Goal: Answer question/provide support

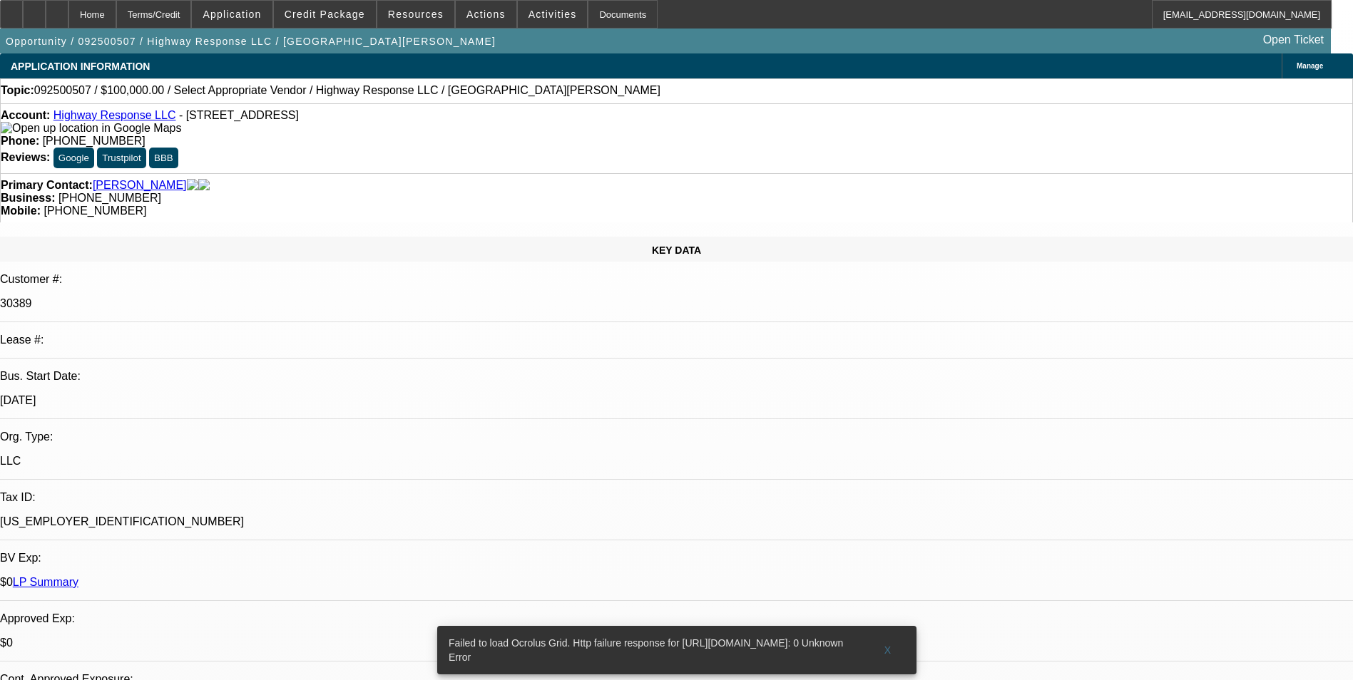
select select "0"
select select "2"
select select "0.1"
select select "1"
select select "2"
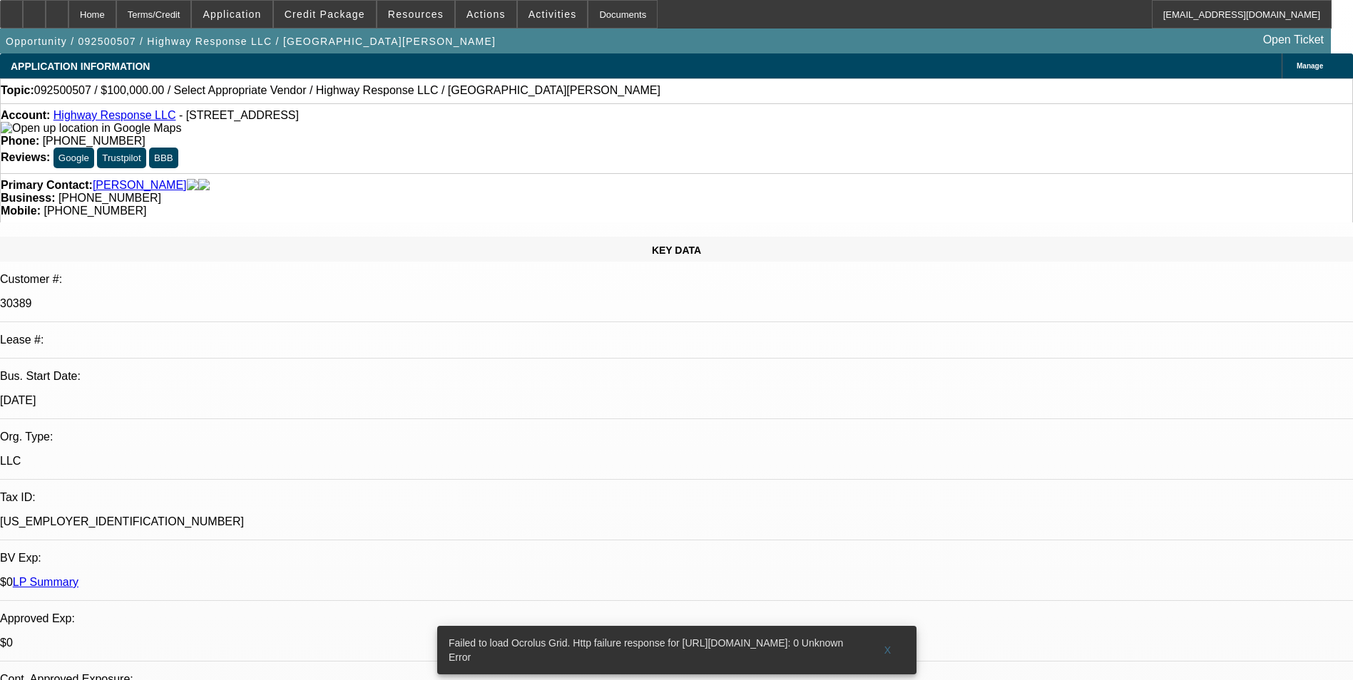
select select "4"
radio input "true"
type textarea "ONE-TCF"
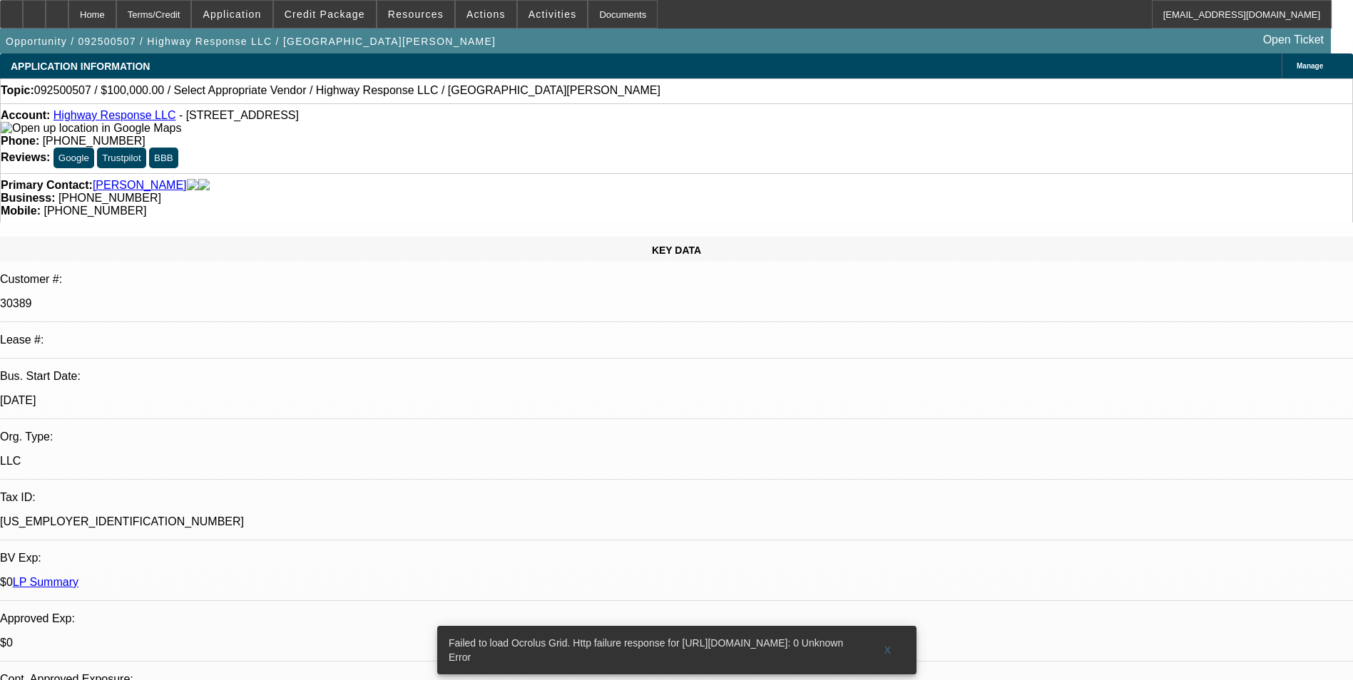
radio input "true"
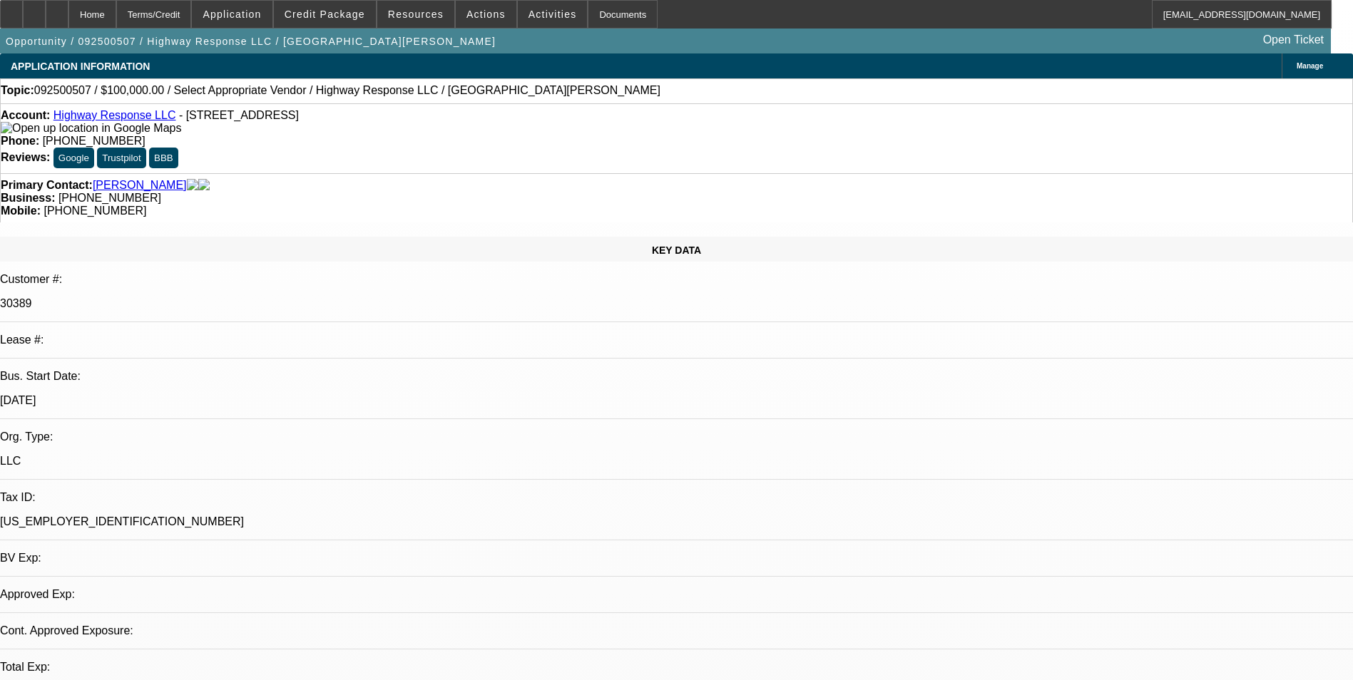
select select "0"
select select "2"
select select "0.1"
select select "2"
select select "4"
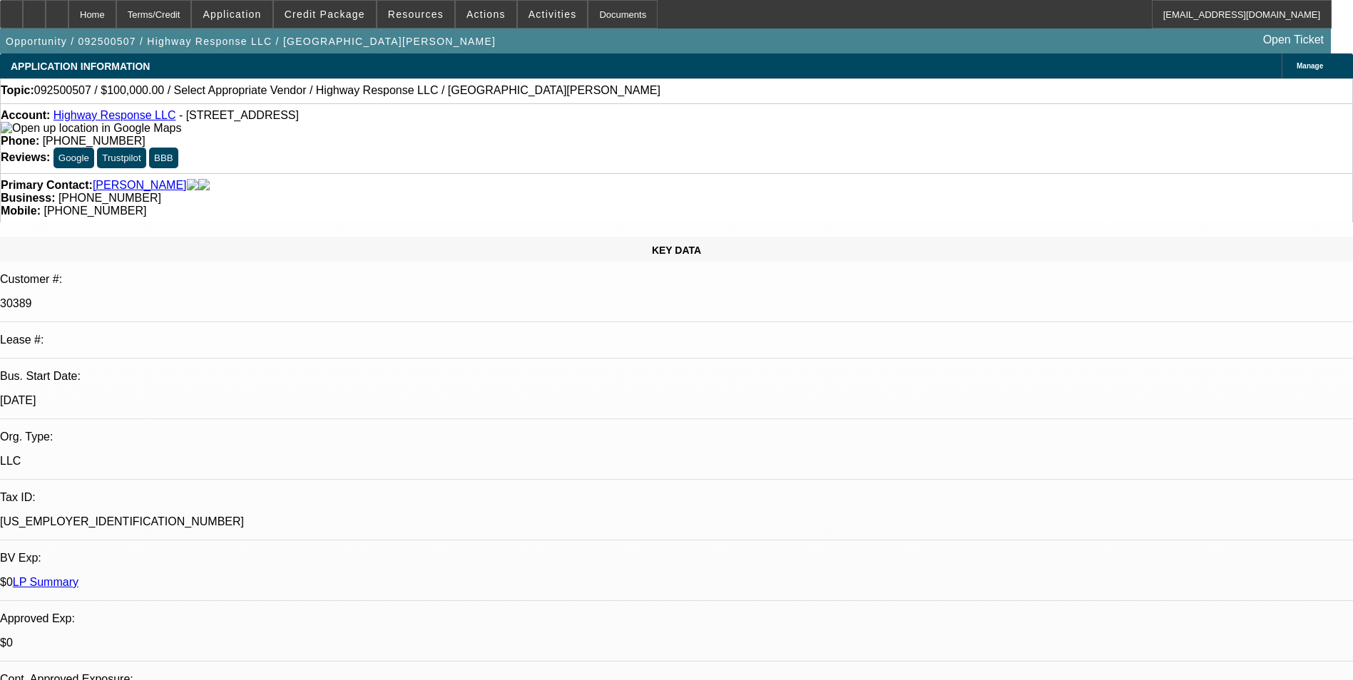
select select "1"
